Goal: Information Seeking & Learning: Learn about a topic

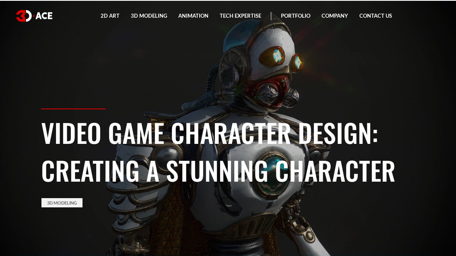
scroll to position [6, 0]
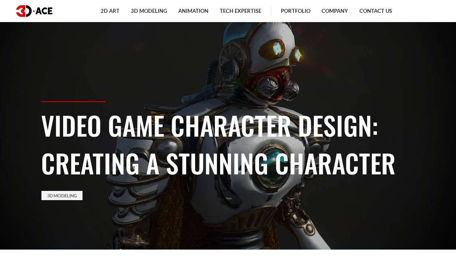
click at [76, 200] on link "3D Modeling" at bounding box center [61, 195] width 41 height 9
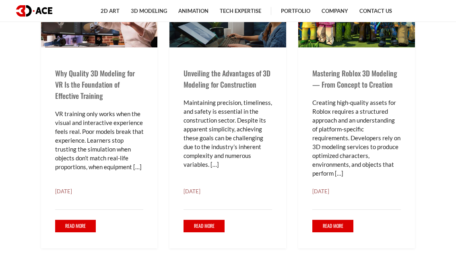
scroll to position [315, 0]
click at [385, 90] on link "Mastering Roblox 3D Modeling — From Concept to Creation" at bounding box center [354, 79] width 85 height 22
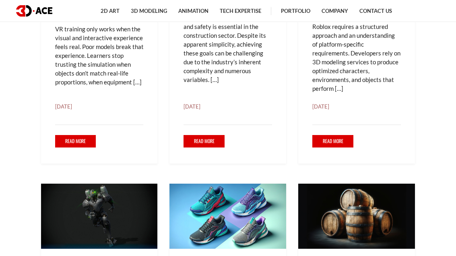
click at [343, 148] on link "Read More" at bounding box center [332, 142] width 41 height 12
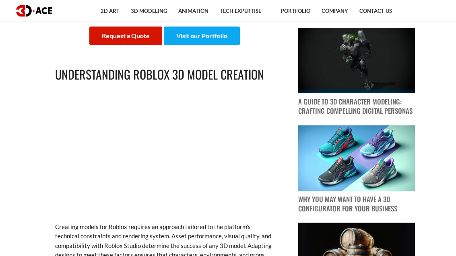
scroll to position [457, 0]
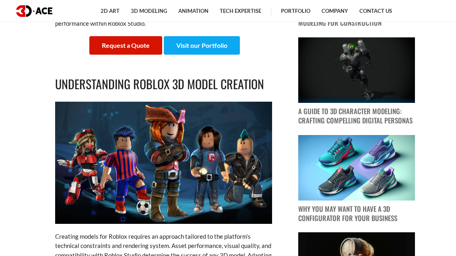
click at [245, 204] on img at bounding box center [163, 163] width 217 height 122
click at [244, 208] on img at bounding box center [163, 163] width 217 height 122
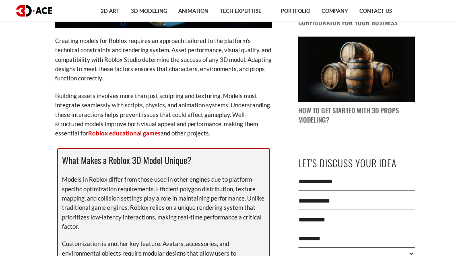
scroll to position [632, 0]
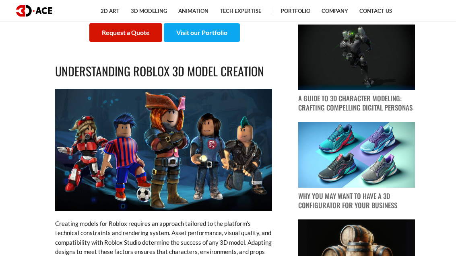
scroll to position [444, 0]
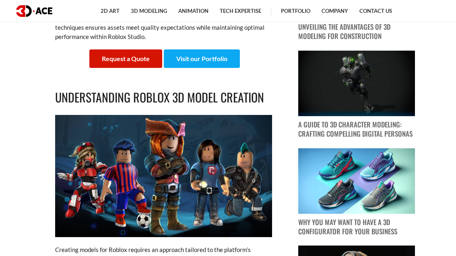
click at [213, 68] on link "Visit our Portfolio" at bounding box center [202, 58] width 76 height 19
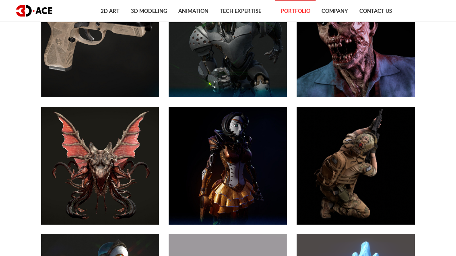
scroll to position [549, 0]
click at [253, 84] on div "Assault 3D MODELS" at bounding box center [228, 38] width 118 height 118
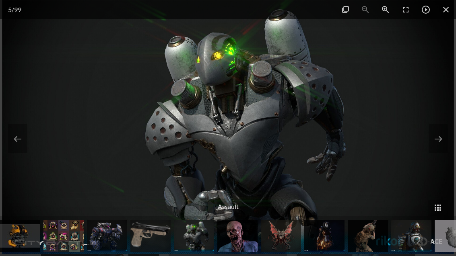
click at [425, 11] on span at bounding box center [426, 9] width 20 height 19
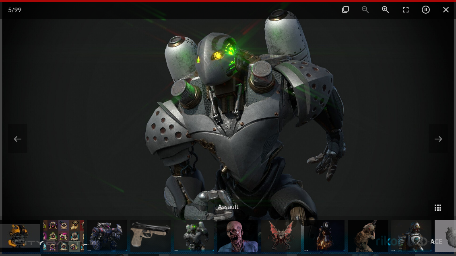
click at [423, 13] on span at bounding box center [426, 9] width 20 height 19
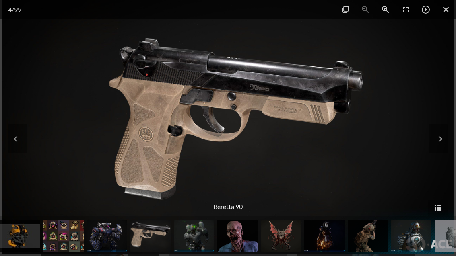
click at [442, 11] on span at bounding box center [446, 9] width 20 height 19
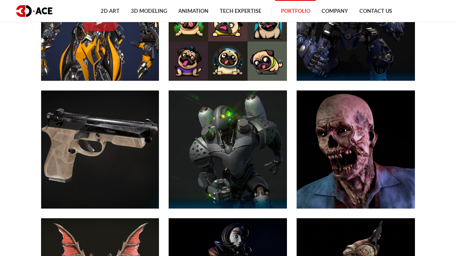
scroll to position [437, 0]
